Goal: Find specific page/section: Find specific page/section

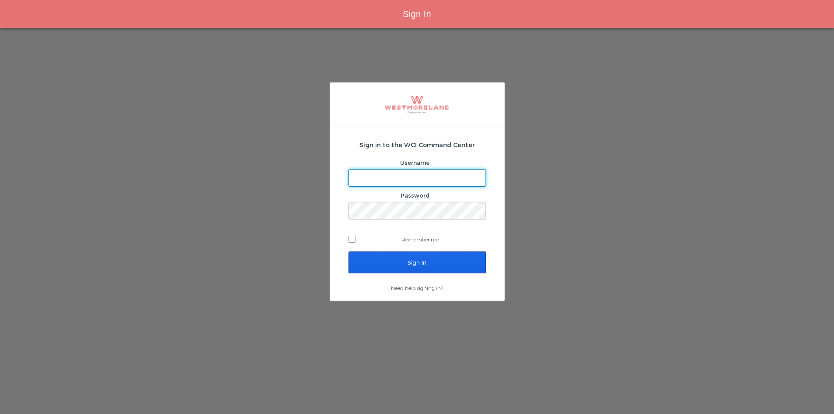
type input "[EMAIL_ADDRESS][PERSON_NAME][DOMAIN_NAME]"
click at [403, 259] on input "Sign In" at bounding box center [416, 262] width 137 height 22
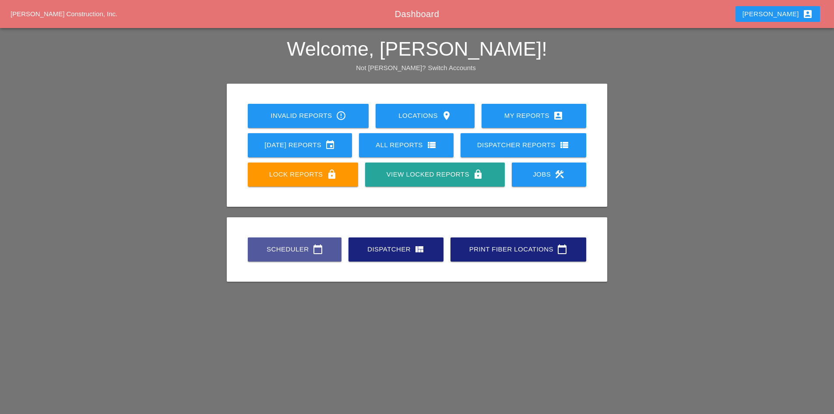
click at [288, 248] on div "Scheduler calendar_today" at bounding box center [295, 249] width 66 height 11
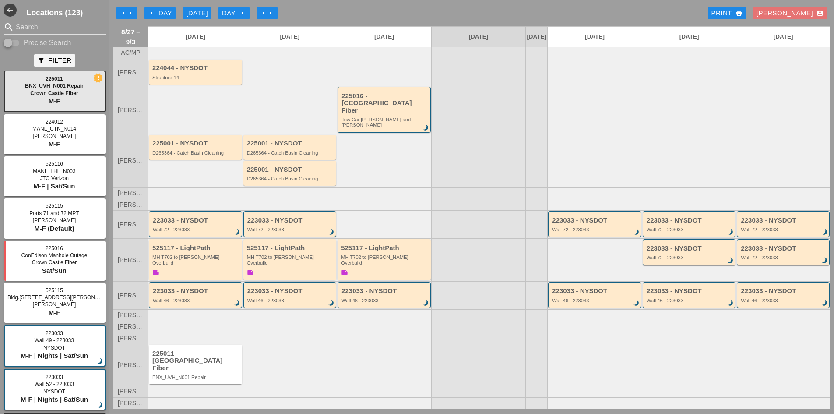
drag, startPoint x: 156, startPoint y: 21, endPoint x: 153, endPoint y: 18, distance: 4.7
click at [154, 18] on div "arrow_left arrow_left arrow_left Day [DATE] Day arrow_right arrow_right arrow_r…" at bounding box center [471, 13] width 717 height 18
click at [152, 14] on icon "arrow_left" at bounding box center [151, 13] width 7 height 7
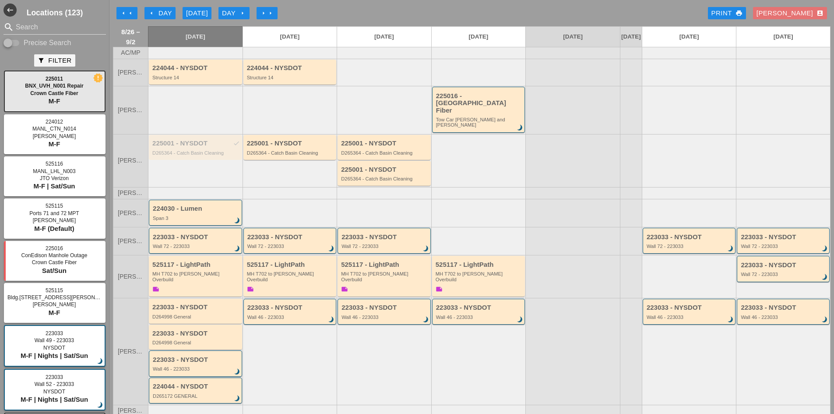
click at [145, 14] on button "arrow_left Day" at bounding box center [159, 13] width 31 height 12
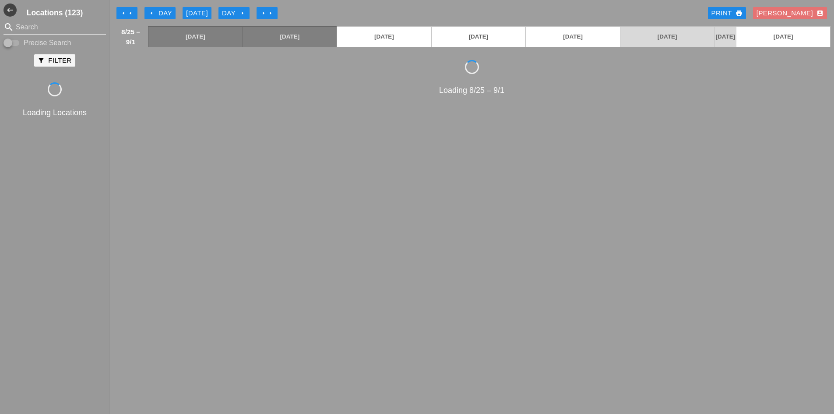
click at [149, 17] on div "arrow_left Day" at bounding box center [160, 13] width 24 height 10
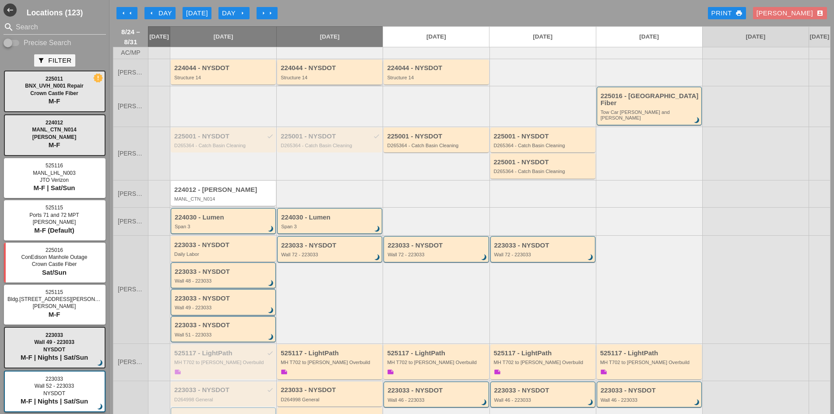
click at [297, 80] on div "Structure 14" at bounding box center [330, 77] width 99 height 5
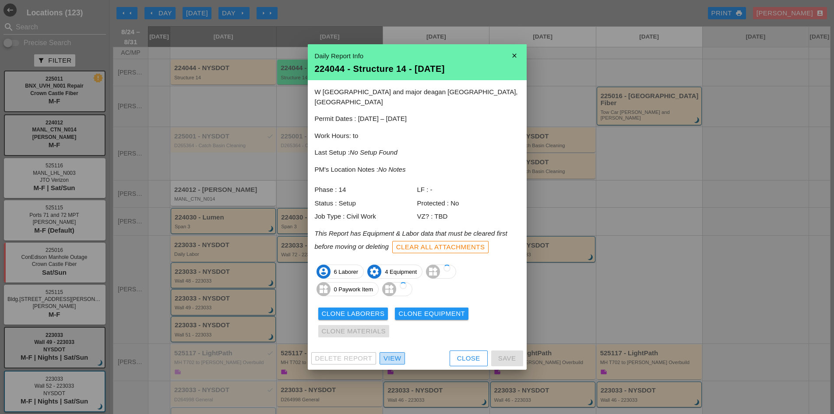
click at [393, 353] on div "View" at bounding box center [392, 358] width 18 height 10
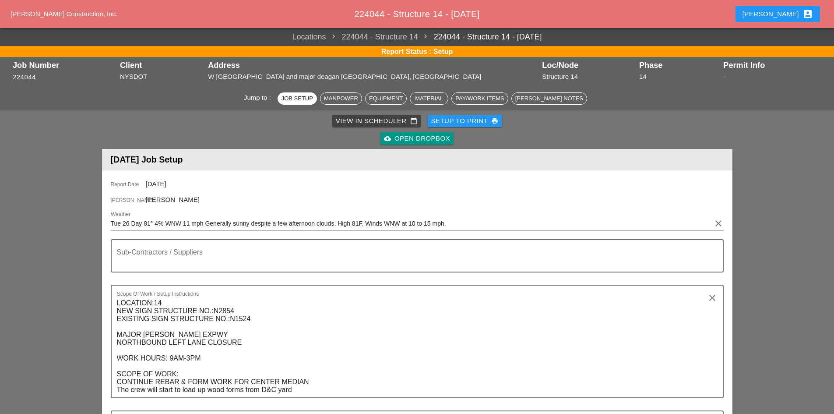
click at [395, 133] on div "cloud_upload Open Dropbox" at bounding box center [417, 138] width 66 height 10
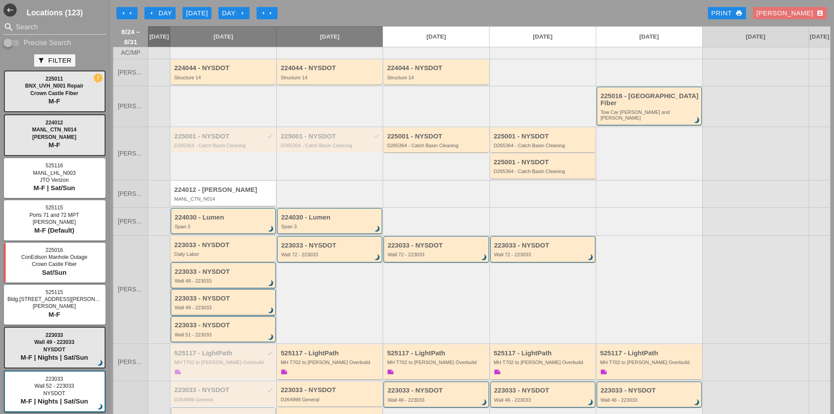
click at [154, 10] on icon "arrow_left" at bounding box center [151, 13] width 7 height 7
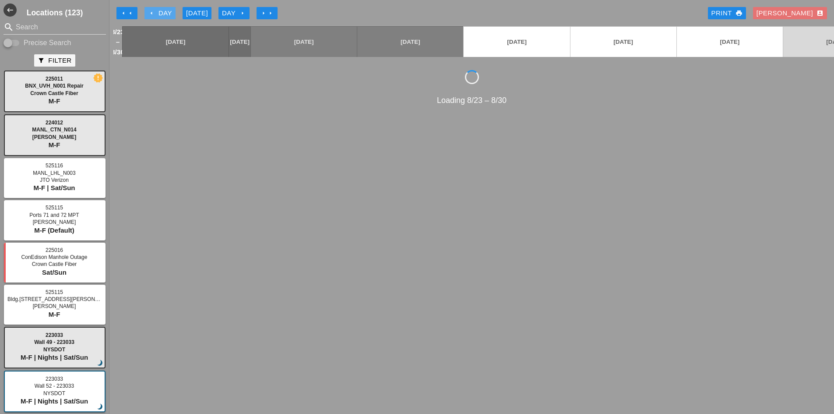
click at [155, 11] on div "arrow_left Day" at bounding box center [160, 13] width 24 height 10
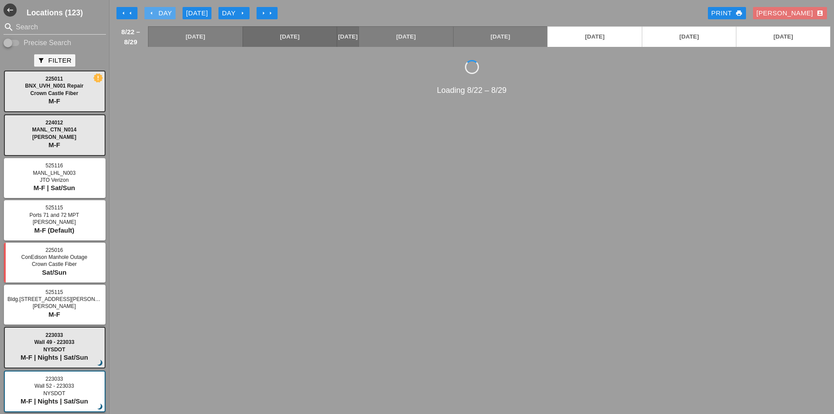
click at [152, 11] on icon "arrow_left" at bounding box center [151, 13] width 7 height 7
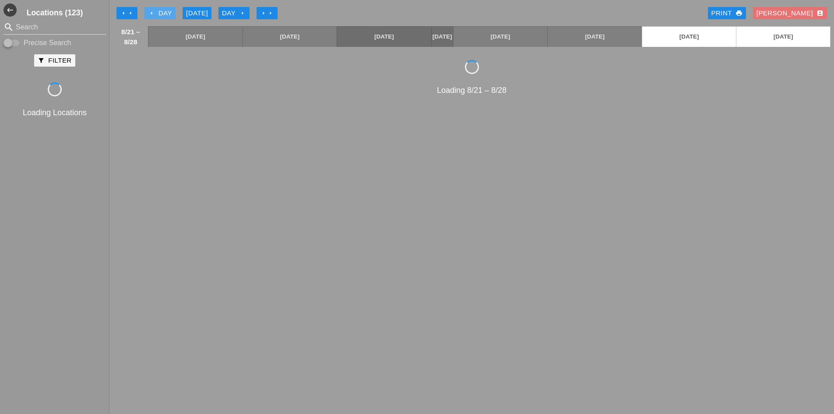
click at [152, 14] on icon "arrow_left" at bounding box center [151, 13] width 7 height 7
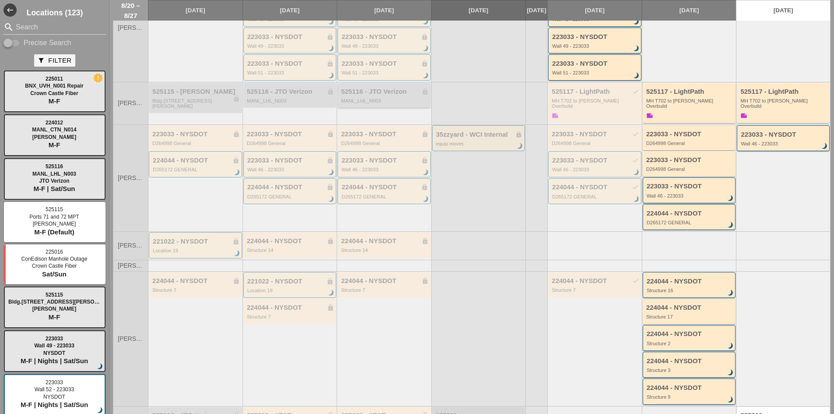
scroll to position [219, 0]
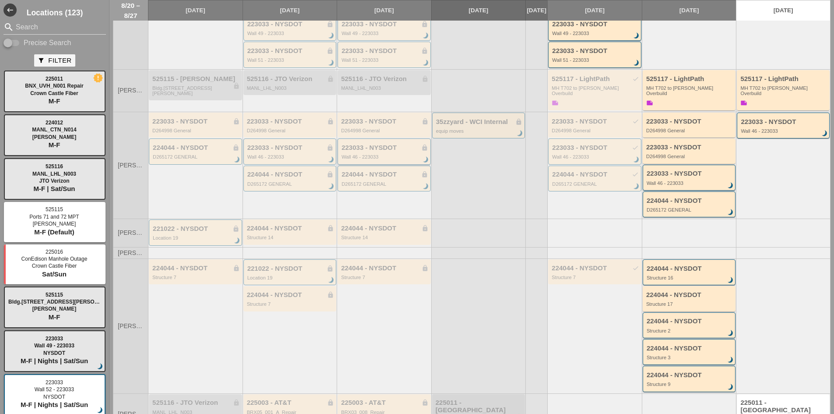
click at [362, 147] on div "223033 - NYSDOT lock" at bounding box center [384, 147] width 87 height 7
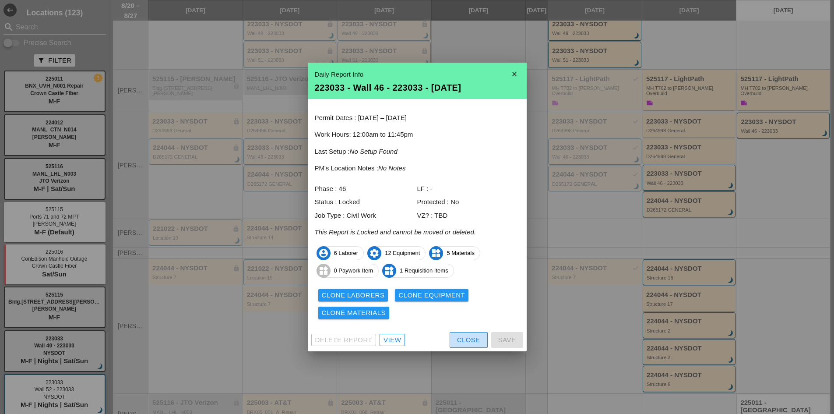
click at [468, 341] on div "Close" at bounding box center [468, 340] width 23 height 10
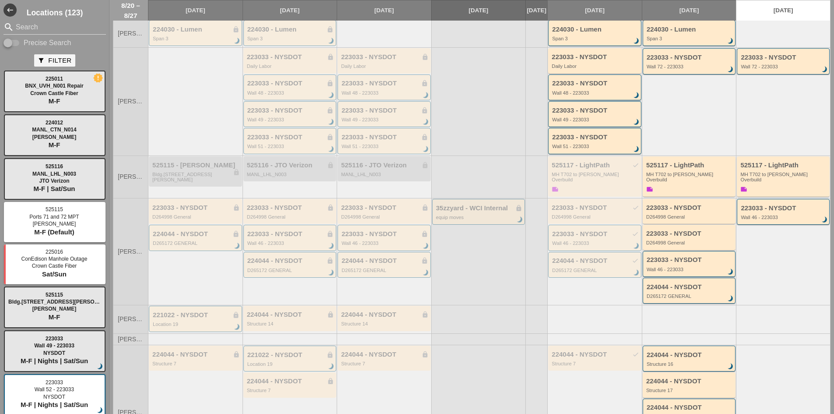
scroll to position [125, 0]
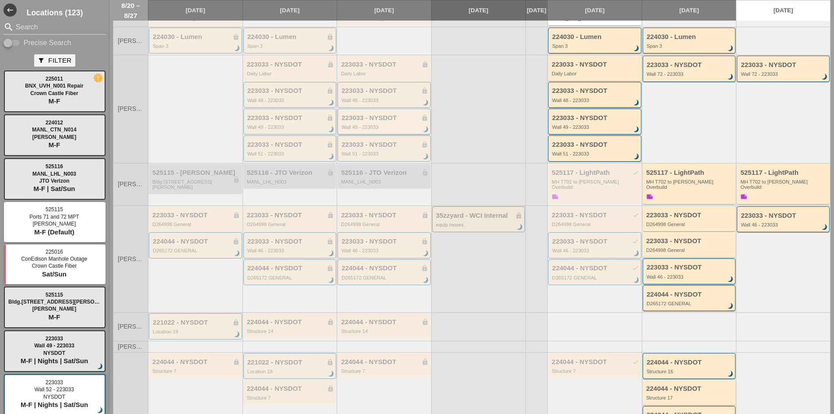
click at [366, 122] on div "223033 - NYSDOT lock" at bounding box center [384, 117] width 87 height 7
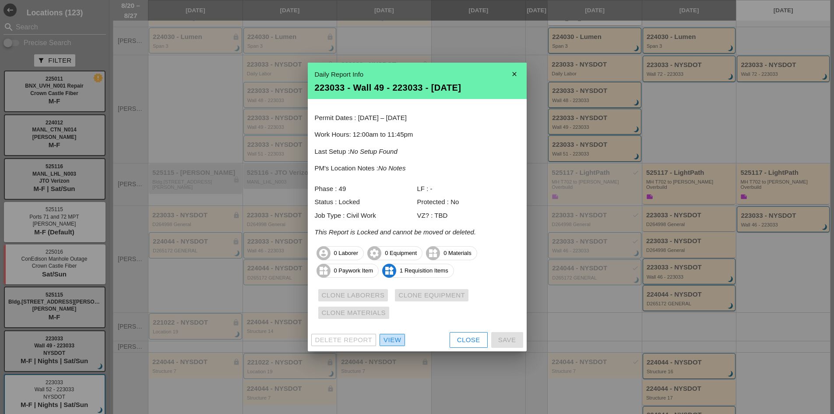
click at [388, 338] on div "View" at bounding box center [392, 340] width 18 height 10
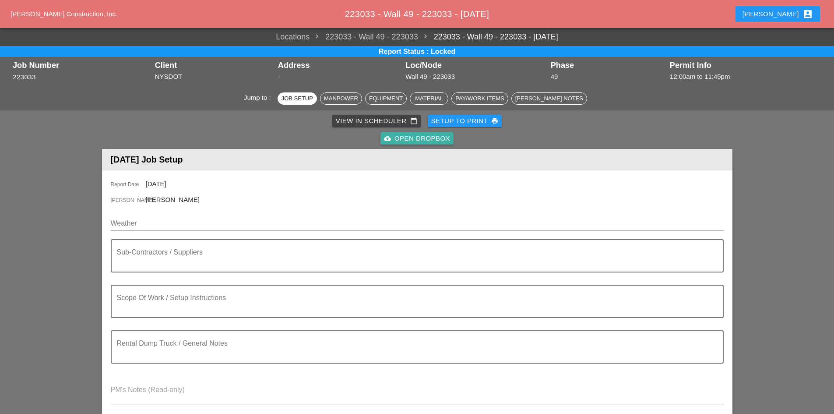
click at [435, 139] on div "cloud_upload Open Dropbox" at bounding box center [417, 138] width 66 height 10
